Goal: Task Accomplishment & Management: Complete application form

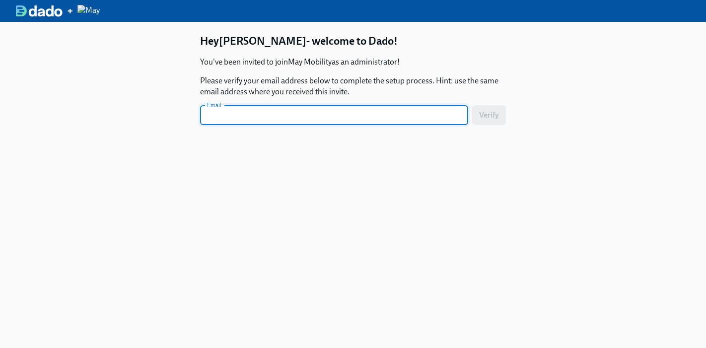
click at [323, 115] on input "text" at bounding box center [334, 115] width 268 height 20
type input "ana.racette@maymobility.com"
click at [472, 105] on button "Verify" at bounding box center [489, 115] width 34 height 20
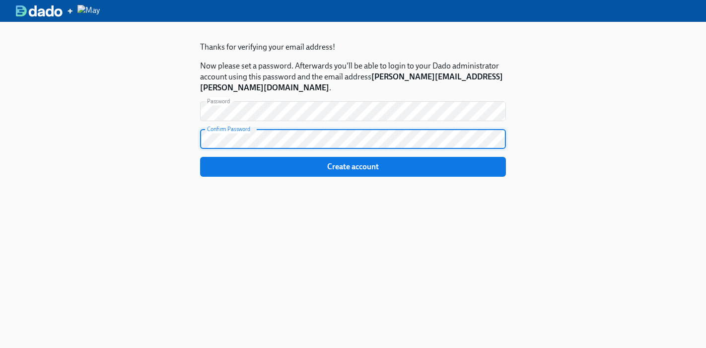
click at [200, 157] on button "Create account" at bounding box center [353, 167] width 306 height 20
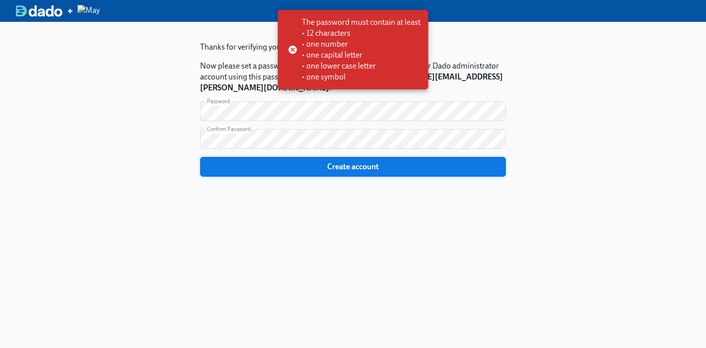
click at [331, 162] on span "Create account" at bounding box center [353, 167] width 292 height 10
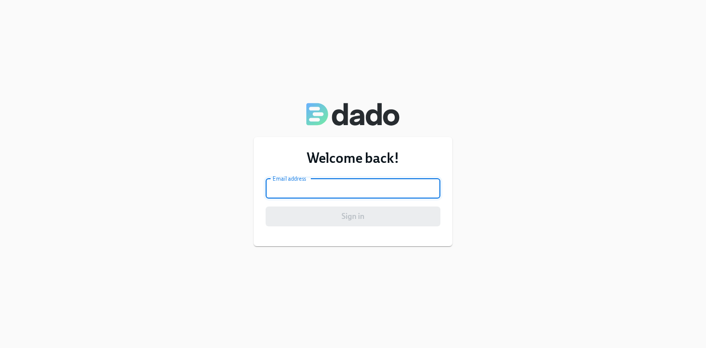
click at [363, 193] on input "email" at bounding box center [353, 189] width 175 height 20
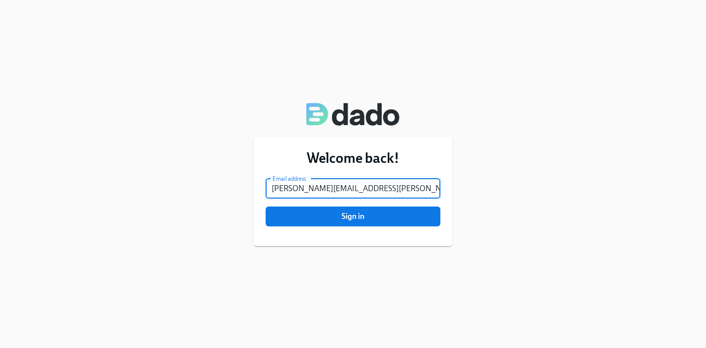
type input "[PERSON_NAME][EMAIL_ADDRESS][PERSON_NAME][DOMAIN_NAME]"
click at [266, 206] on button "Sign in" at bounding box center [353, 216] width 175 height 20
click at [359, 218] on span "Sign in" at bounding box center [352, 216] width 161 height 10
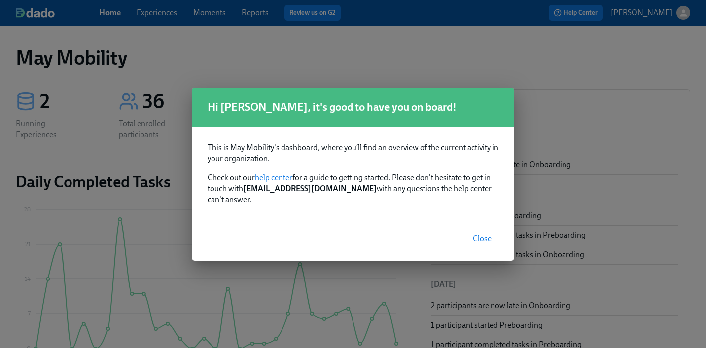
click at [490, 234] on span "Close" at bounding box center [481, 239] width 19 height 10
